Goal: Navigation & Orientation: Find specific page/section

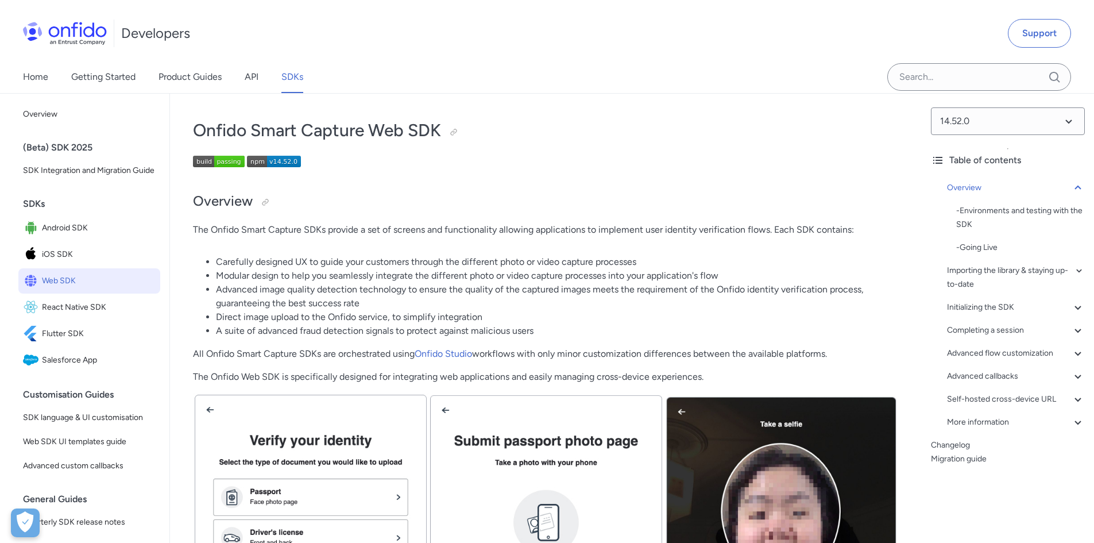
scroll to position [57, 0]
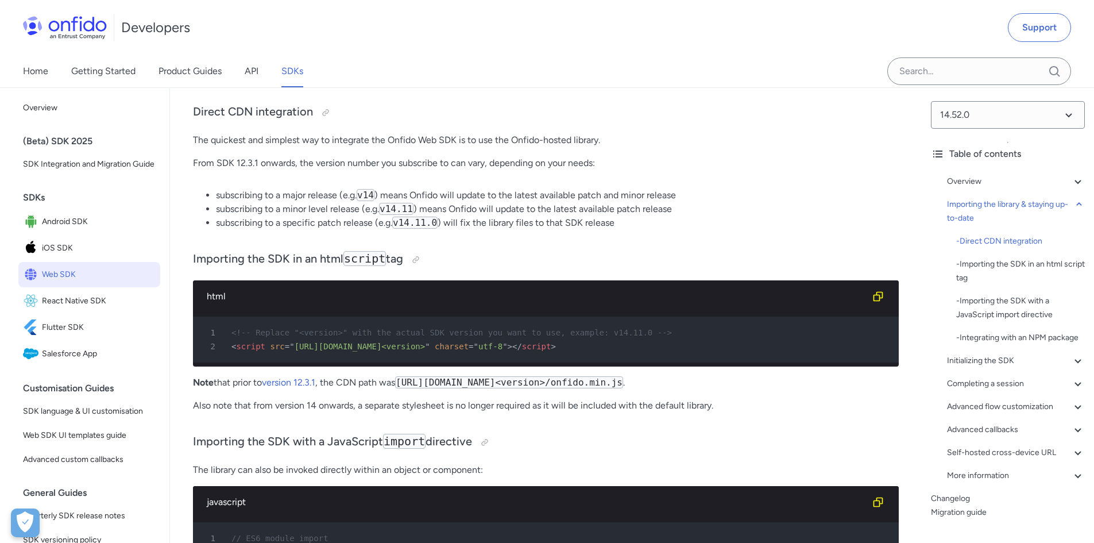
scroll to position [1034, 0]
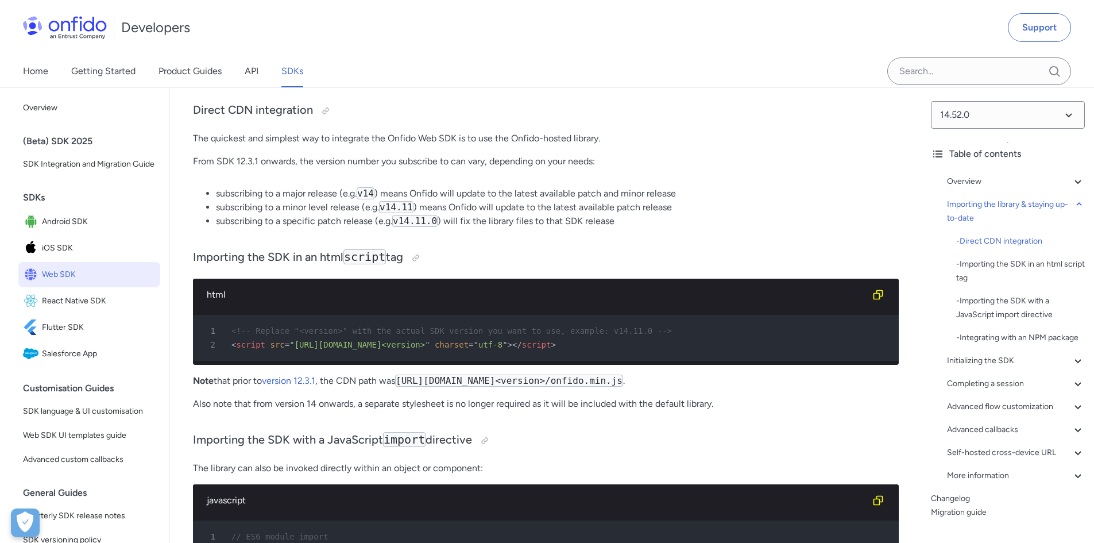
click at [620, 71] on div "Home Getting Started Product Guides API SDKs" at bounding box center [547, 71] width 1094 height 32
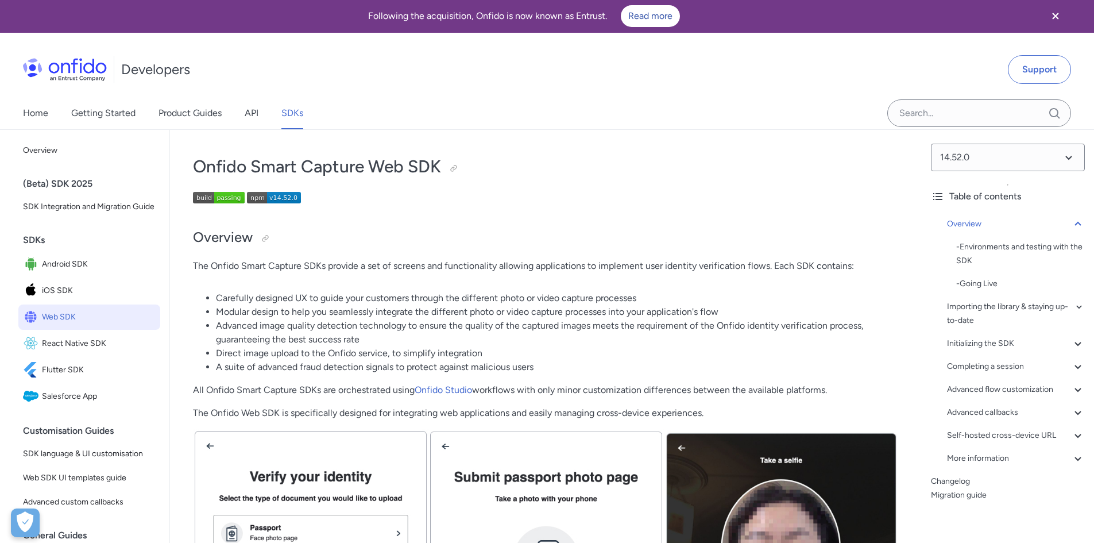
scroll to position [0, 0]
click at [32, 115] on link "Home" at bounding box center [35, 114] width 25 height 32
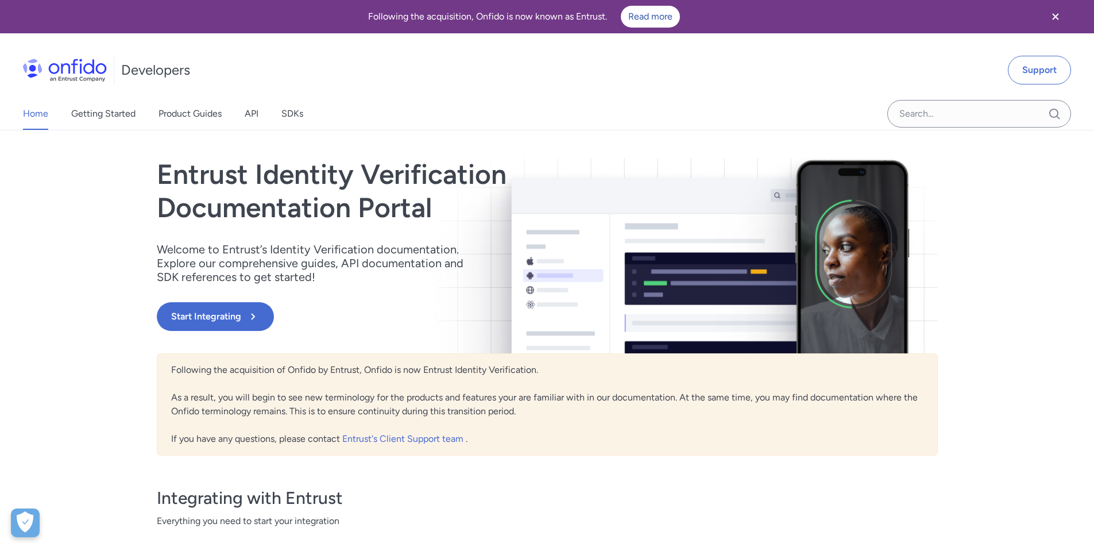
click at [1058, 14] on icon "Close banner" at bounding box center [1055, 16] width 6 height 6
